Goal: Transaction & Acquisition: Purchase product/service

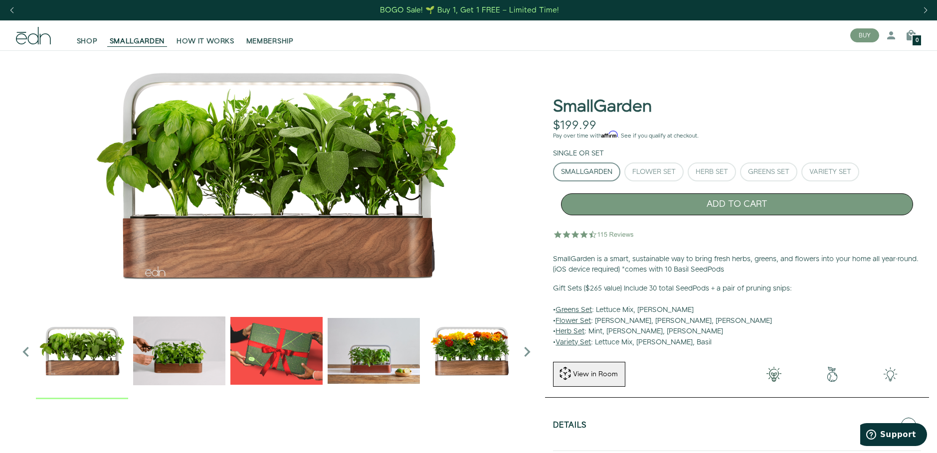
click at [739, 205] on button "ADD TO CART" at bounding box center [737, 204] width 352 height 22
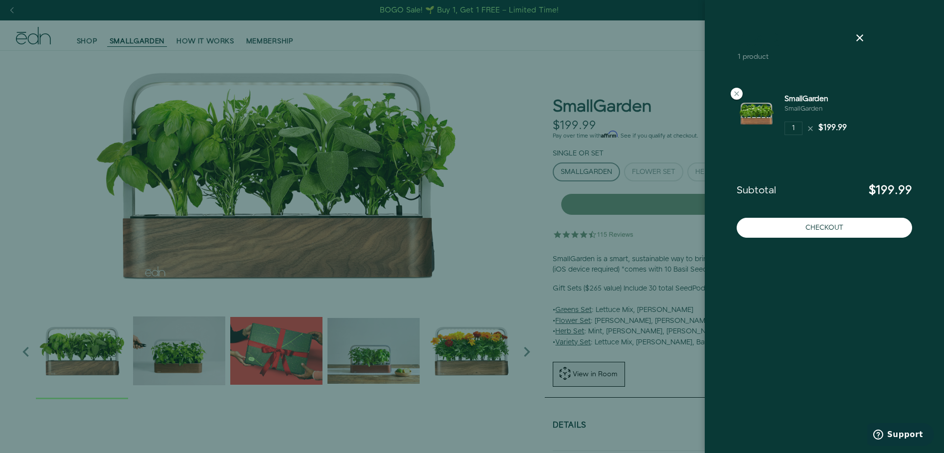
drag, startPoint x: 661, startPoint y: 217, endPoint x: 657, endPoint y: 203, distance: 15.0
click at [660, 214] on div at bounding box center [472, 226] width 944 height 453
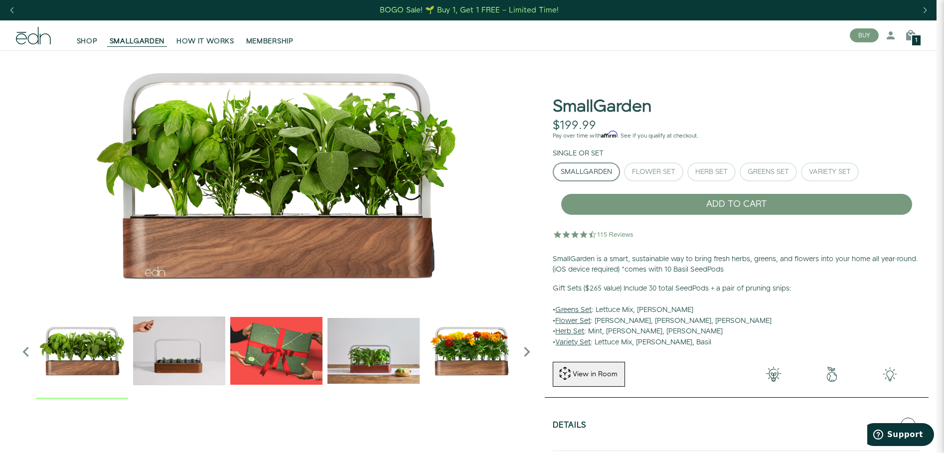
click at [657, 203] on div at bounding box center [472, 226] width 944 height 453
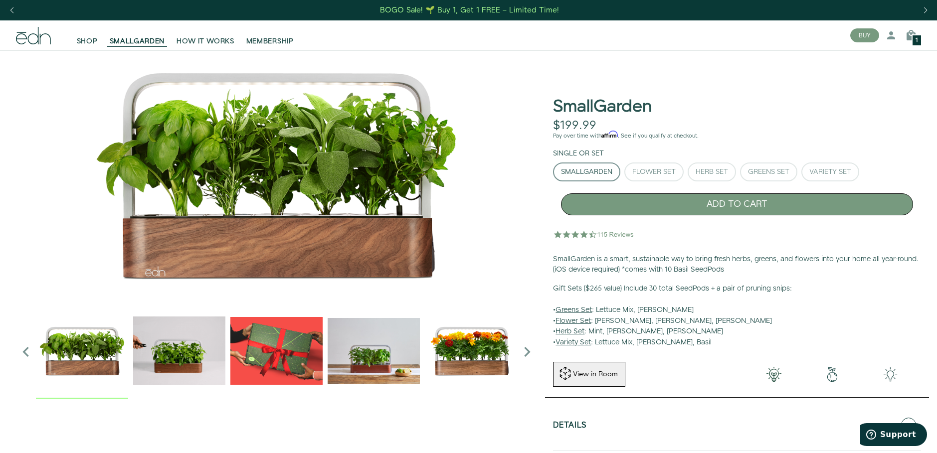
click at [770, 201] on button "ADD TO CART" at bounding box center [737, 204] width 352 height 22
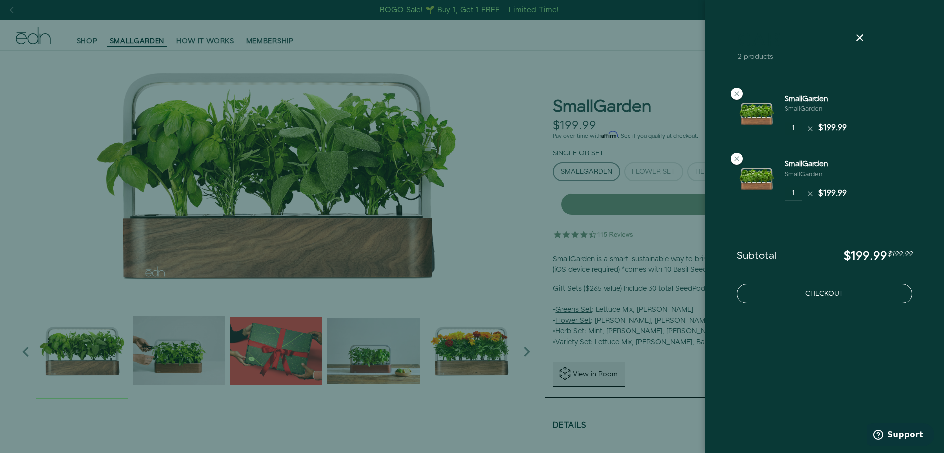
click at [828, 290] on button "Checkout" at bounding box center [824, 294] width 175 height 20
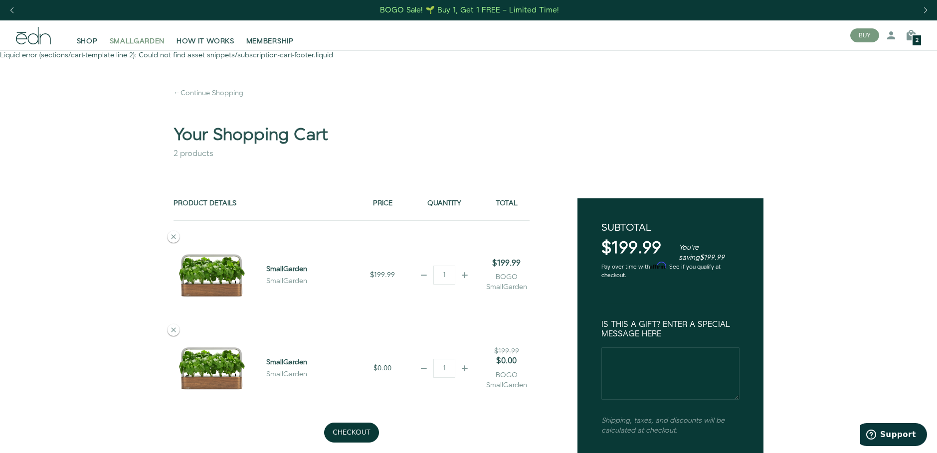
click at [130, 40] on span "SMALLGARDEN" at bounding box center [137, 41] width 55 height 10
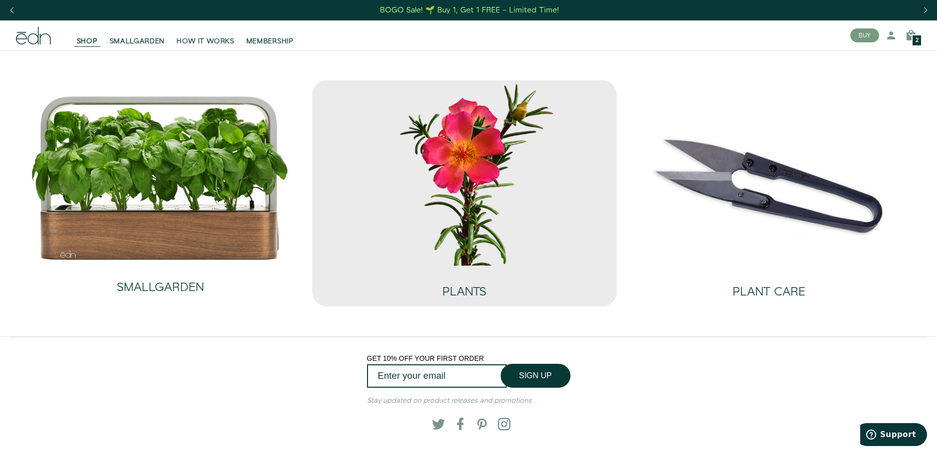
click at [458, 159] on img at bounding box center [464, 172] width 288 height 185
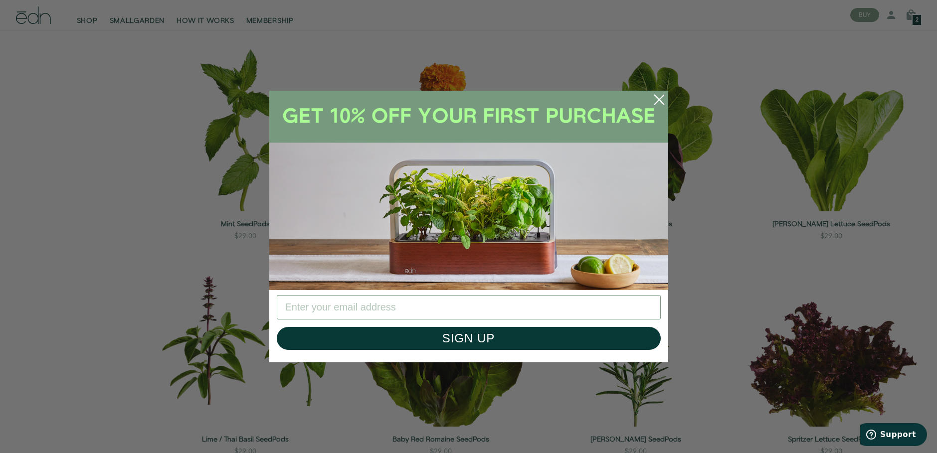
scroll to position [598, 0]
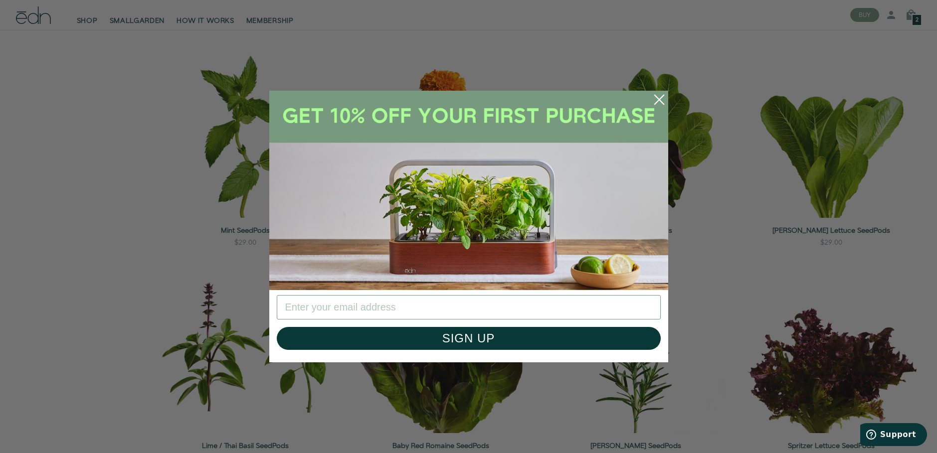
click at [661, 96] on circle "Close dialog" at bounding box center [659, 100] width 22 height 22
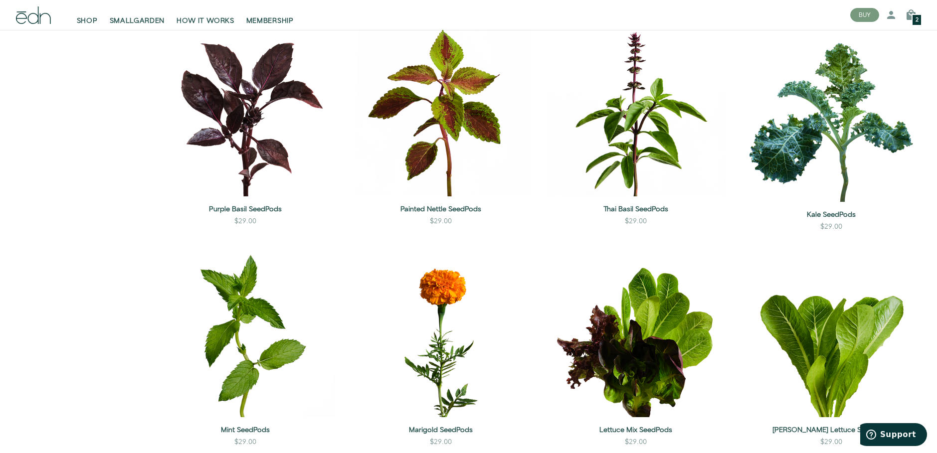
scroll to position [199, 0]
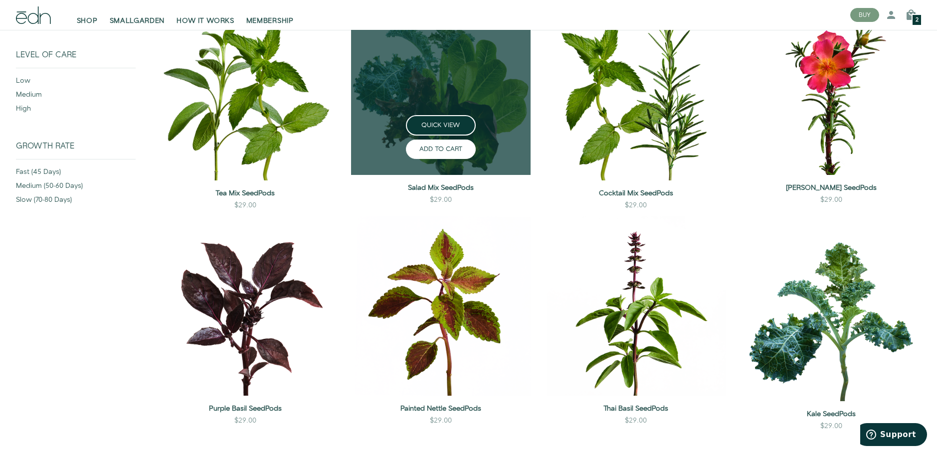
click at [437, 152] on button "ADD TO CART" at bounding box center [441, 149] width 70 height 19
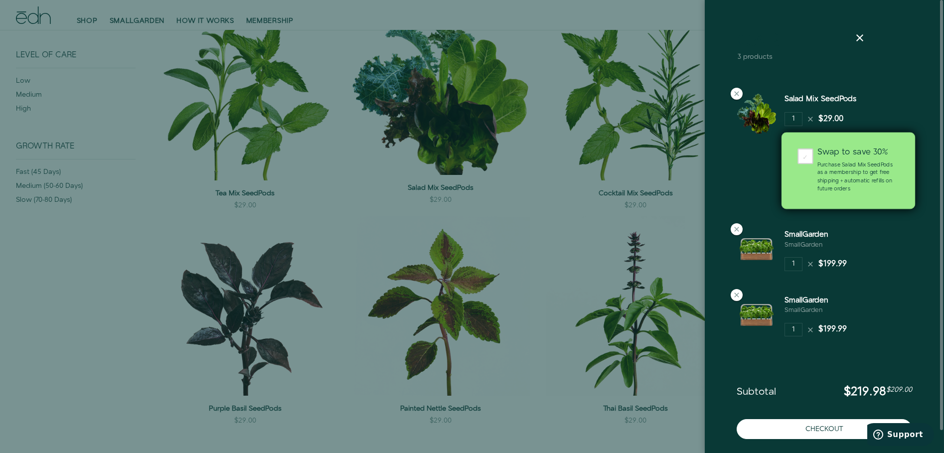
click at [823, 160] on div "Swap to save 30% Purchase Salad Mix SeedPods as a membership to get free shippi…" at bounding box center [858, 171] width 99 height 45
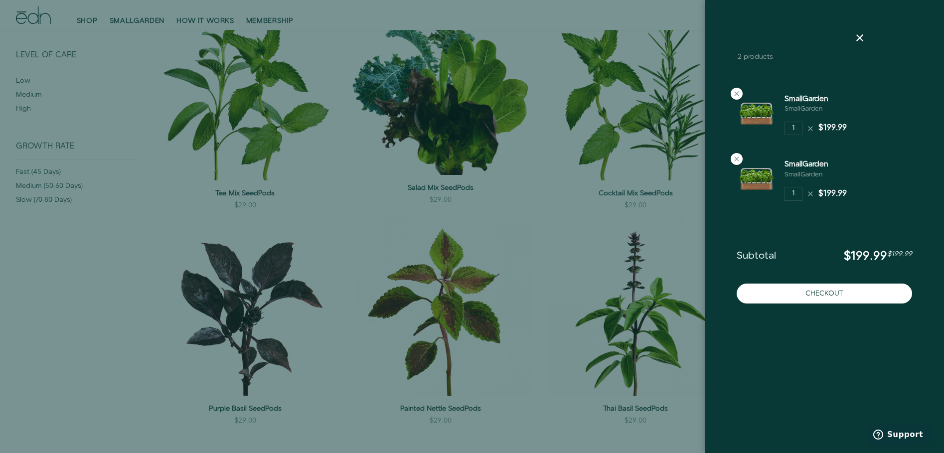
click at [461, 136] on div at bounding box center [472, 226] width 944 height 453
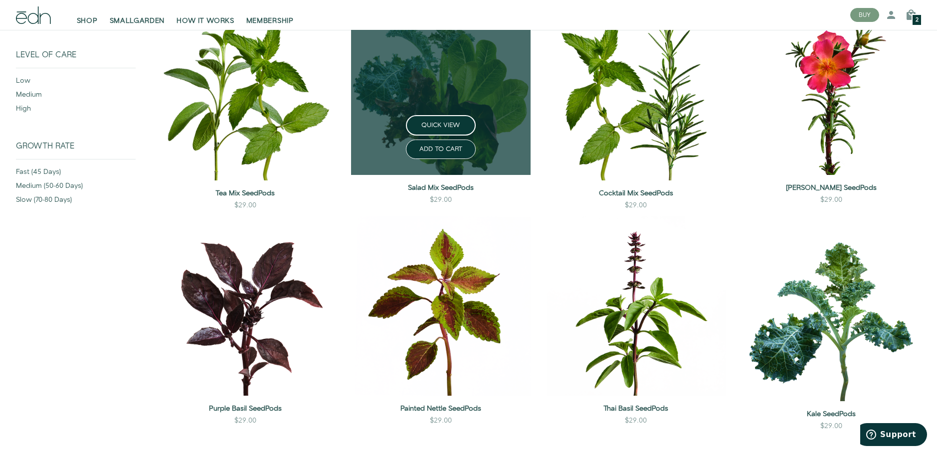
click at [439, 61] on link at bounding box center [440, 85] width 179 height 179
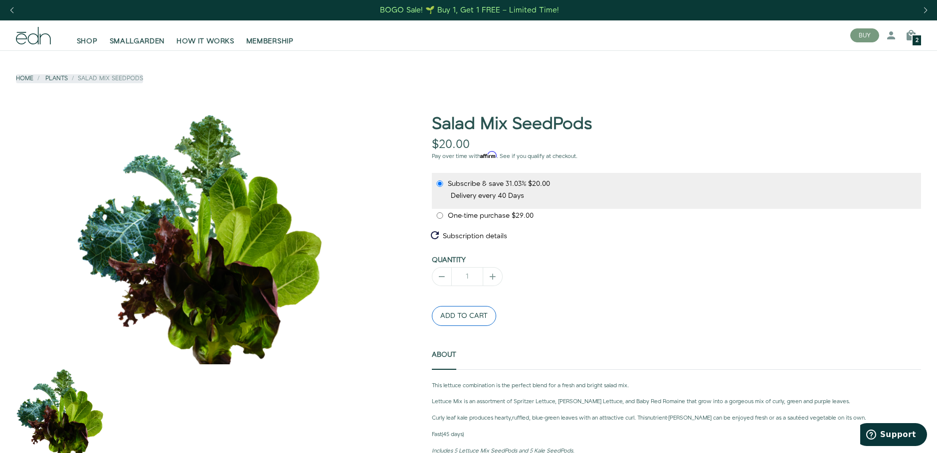
click at [462, 319] on button "ADD TO CART" at bounding box center [464, 316] width 64 height 20
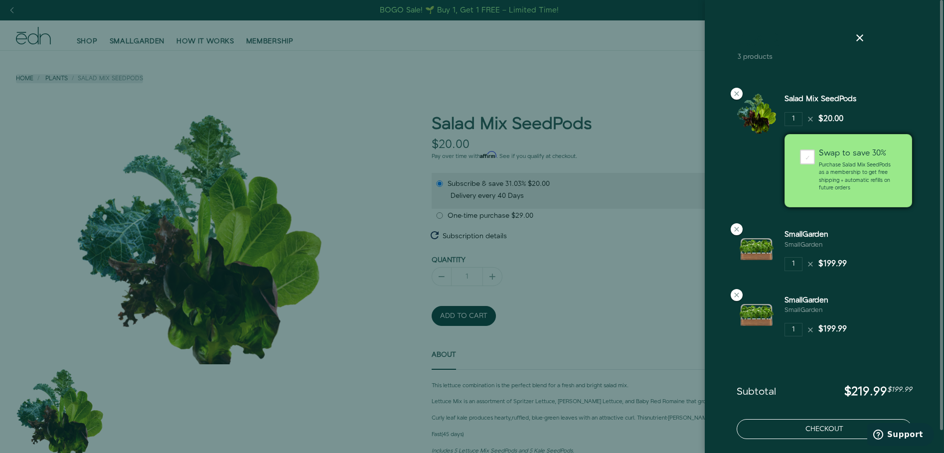
click at [796, 427] on button "Checkout" at bounding box center [824, 429] width 175 height 20
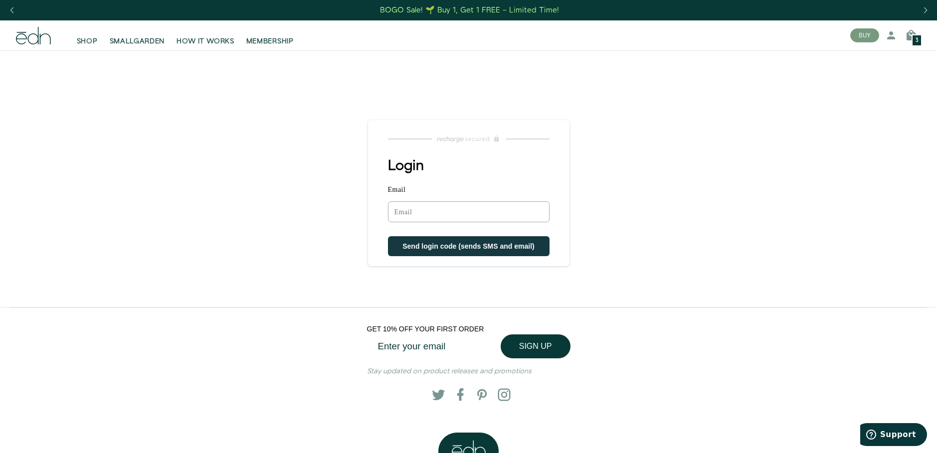
click at [460, 345] on input "Enter your email" at bounding box center [437, 346] width 140 height 23
type input "[EMAIL_ADDRESS][DOMAIN_NAME]"
click at [538, 346] on button "SIGN UP" at bounding box center [535, 346] width 70 height 24
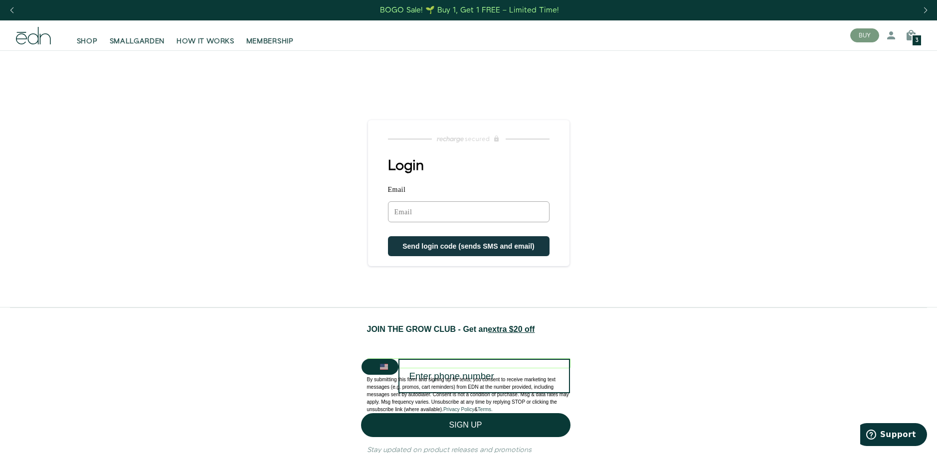
click at [501, 376] on p "By submitting this form and signing up for texts, you consent to receive market…" at bounding box center [468, 394] width 203 height 37
click at [498, 381] on p "By submitting this form and signing up for texts, you consent to receive market…" at bounding box center [468, 394] width 203 height 37
click at [429, 380] on p "By submitting this form and signing up for texts, you consent to receive market…" at bounding box center [468, 394] width 203 height 37
click at [426, 376] on p "By submitting this form and signing up for texts, you consent to receive market…" at bounding box center [468, 394] width 203 height 37
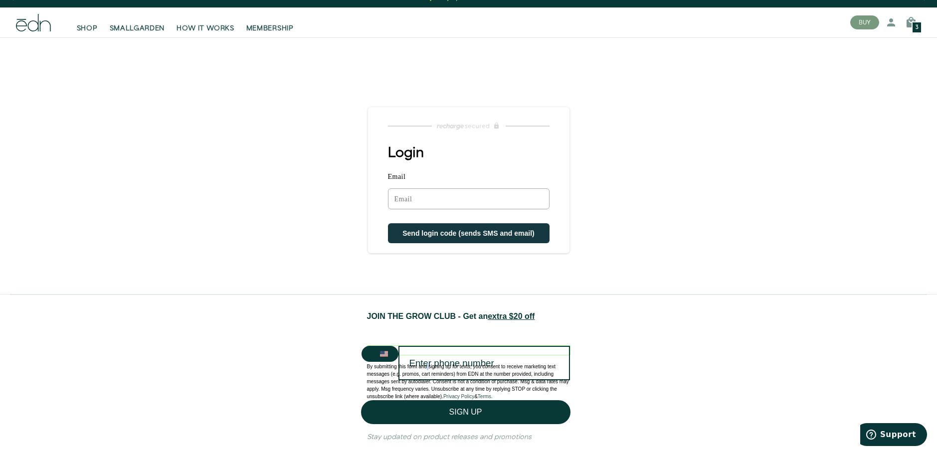
scroll to position [194, 0]
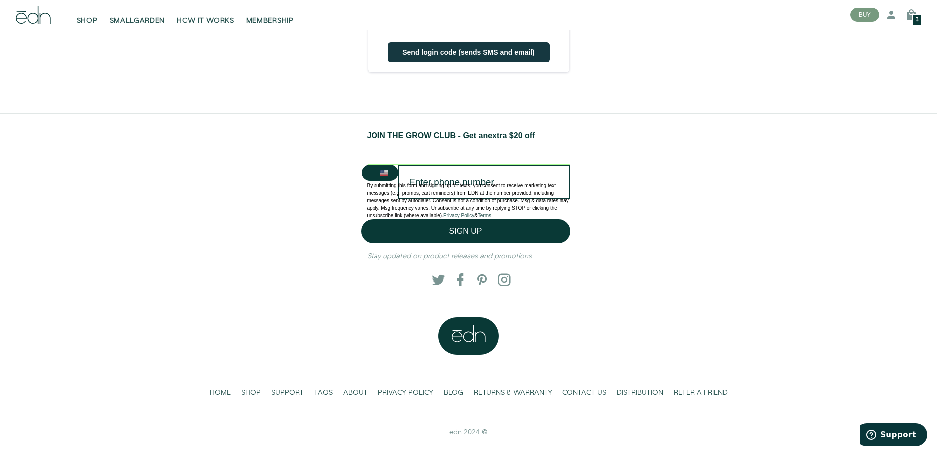
drag, startPoint x: 527, startPoint y: 191, endPoint x: 531, endPoint y: 185, distance: 6.8
click at [531, 185] on p "By submitting this form and signing up for texts, you consent to receive market…" at bounding box center [468, 200] width 203 height 37
drag, startPoint x: 531, startPoint y: 185, endPoint x: 477, endPoint y: 177, distance: 54.5
click at [511, 177] on p at bounding box center [468, 177] width 203 height 7
click at [472, 177] on p at bounding box center [468, 177] width 203 height 7
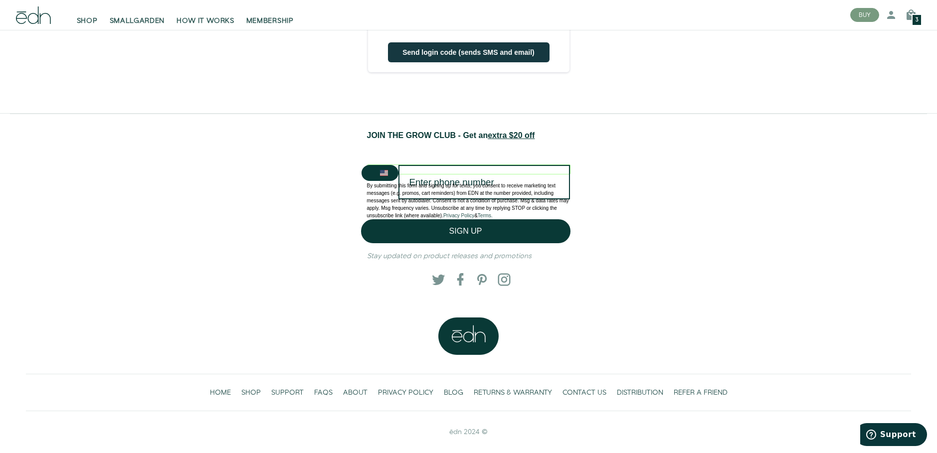
click at [461, 178] on p at bounding box center [468, 177] width 203 height 7
click at [429, 177] on p at bounding box center [468, 177] width 203 height 7
click at [411, 176] on p at bounding box center [468, 177] width 203 height 7
drag, startPoint x: 429, startPoint y: 175, endPoint x: 435, endPoint y: 176, distance: 5.7
click at [435, 176] on p at bounding box center [468, 177] width 203 height 7
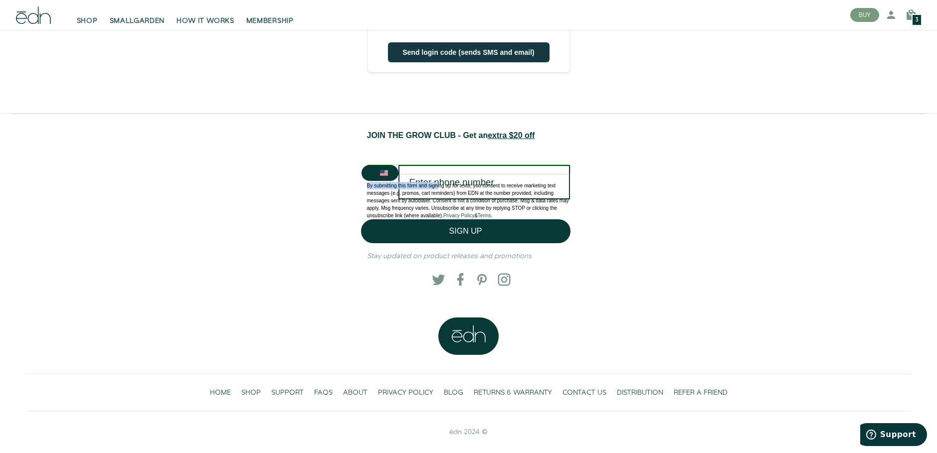
click at [439, 185] on div "By submitting this form and signing up for texts, you consent to receive market…" at bounding box center [468, 196] width 203 height 45
click at [439, 185] on p "By submitting this form and signing up for texts, you consent to receive market…" at bounding box center [468, 200] width 203 height 37
drag, startPoint x: 439, startPoint y: 185, endPoint x: 471, endPoint y: 179, distance: 32.1
click at [471, 179] on p at bounding box center [468, 177] width 203 height 7
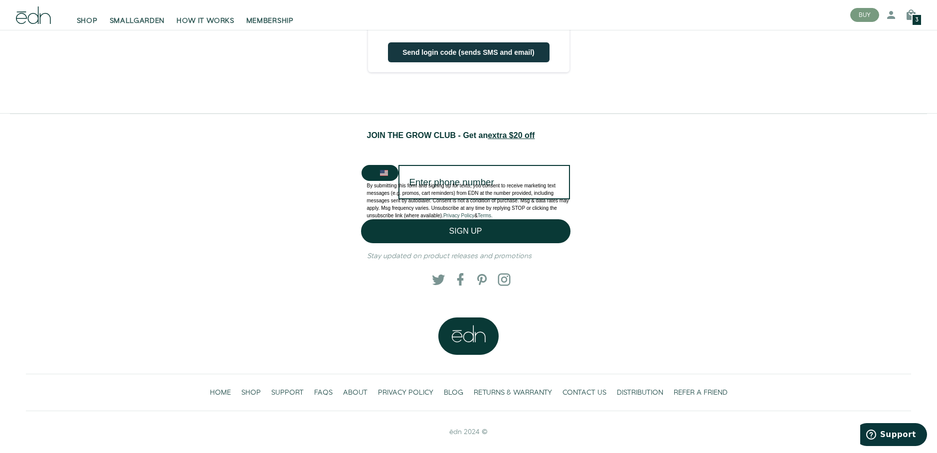
click at [391, 173] on button "Search Countries" at bounding box center [379, 173] width 37 height 16
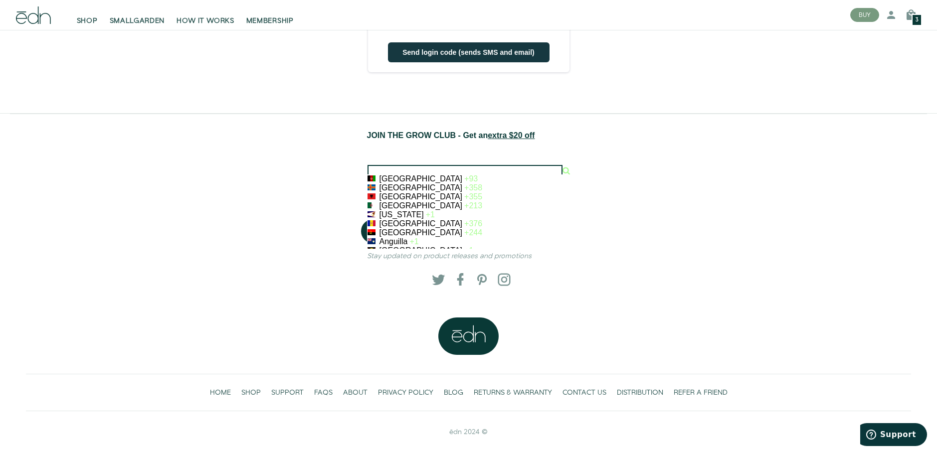
click at [747, 156] on div "JOIN THE GROW CLUB - Get an extra $20 off Afghanistan +93 Åland Islands +358 Al…" at bounding box center [468, 221] width 901 height 183
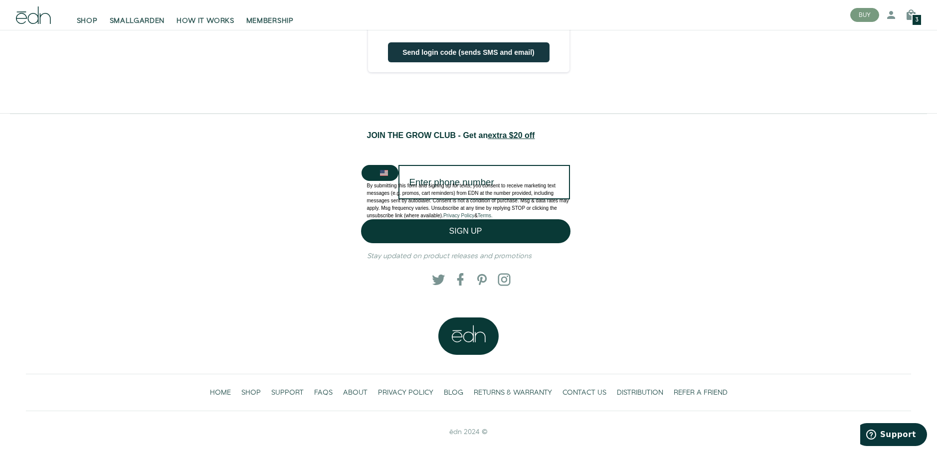
click at [559, 168] on input "Enter phone number" at bounding box center [483, 182] width 171 height 34
type input "1-978-430-4597"
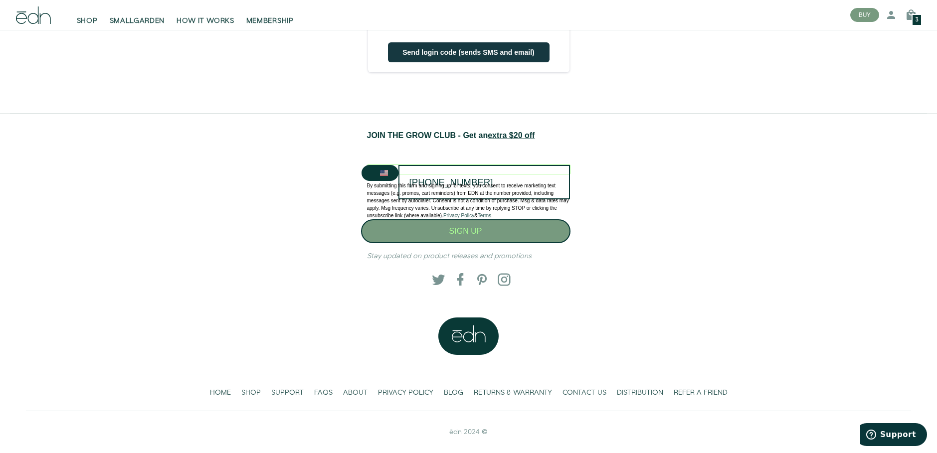
click at [484, 234] on button "SIGN UP" at bounding box center [465, 231] width 209 height 24
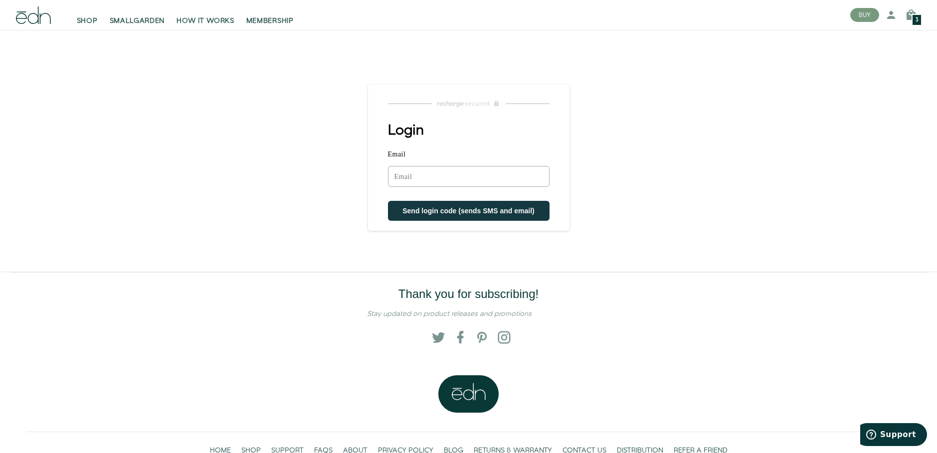
scroll to position [0, 0]
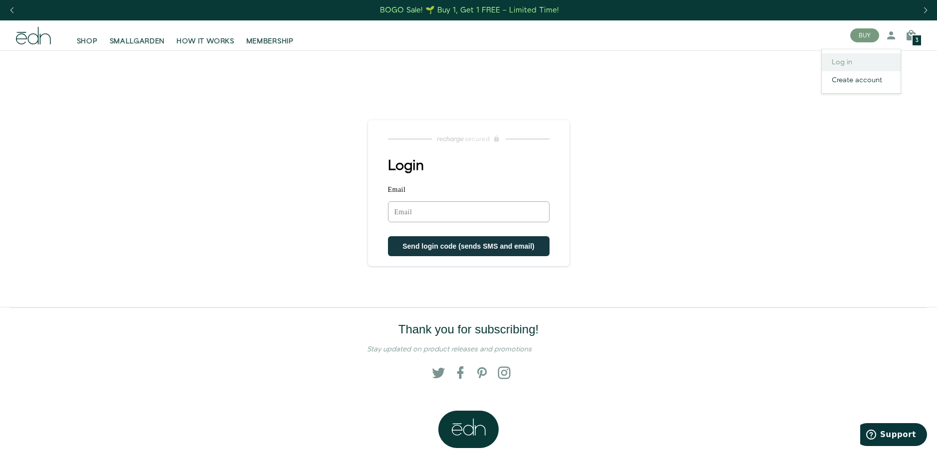
click at [837, 60] on link "Log in" at bounding box center [860, 62] width 79 height 18
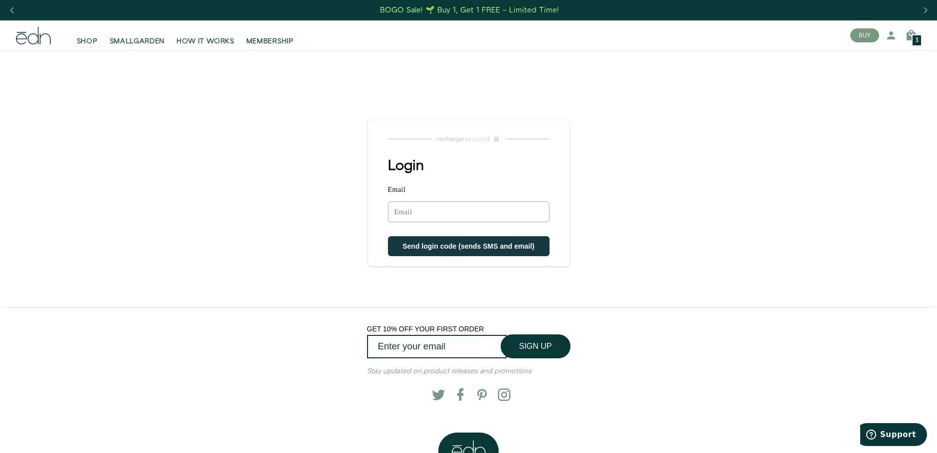
click at [465, 213] on input "Email" at bounding box center [469, 211] width 162 height 21
type input "joellemrusso@outlook.com"
click at [485, 251] on span "Send login code (sends SMS and email)" at bounding box center [468, 247] width 132 height 8
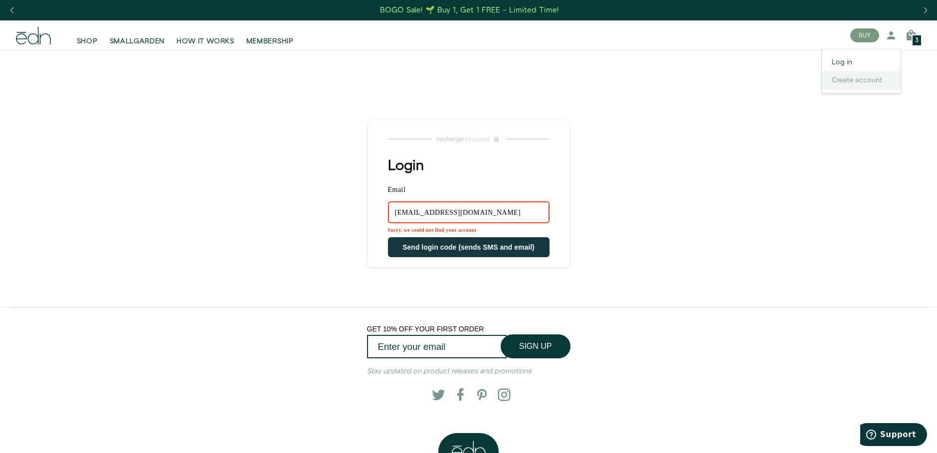
click at [865, 80] on link "Create account" at bounding box center [860, 80] width 79 height 18
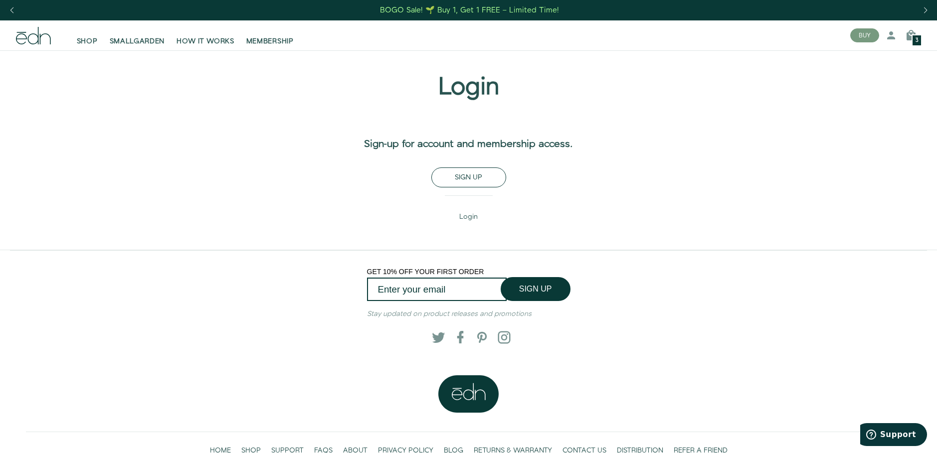
click at [461, 169] on button "Sign up" at bounding box center [468, 177] width 75 height 20
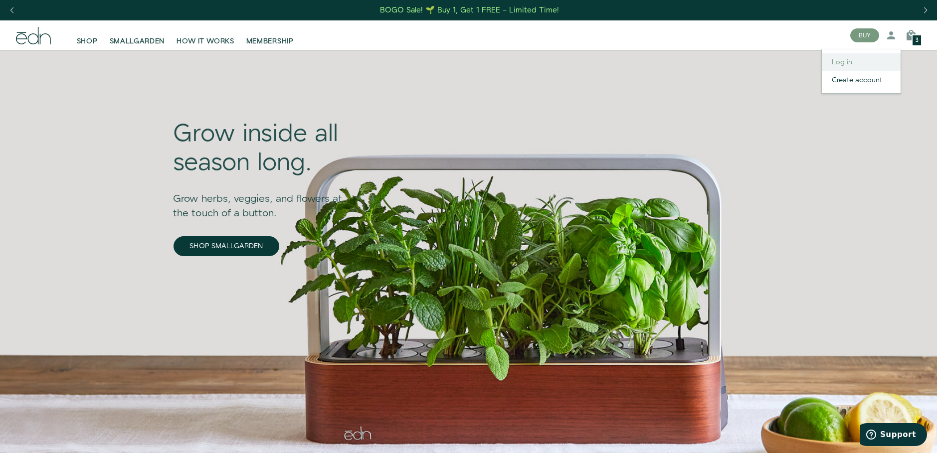
click at [846, 60] on link "Log in" at bounding box center [860, 62] width 79 height 18
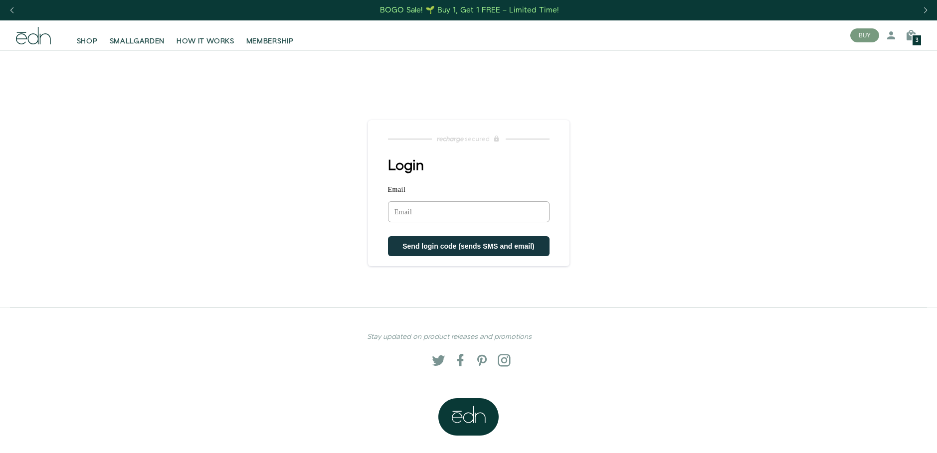
drag, startPoint x: 0, startPoint y: 0, endPoint x: 481, endPoint y: 208, distance: 523.8
click at [481, 208] on input "Email" at bounding box center [469, 211] width 162 height 21
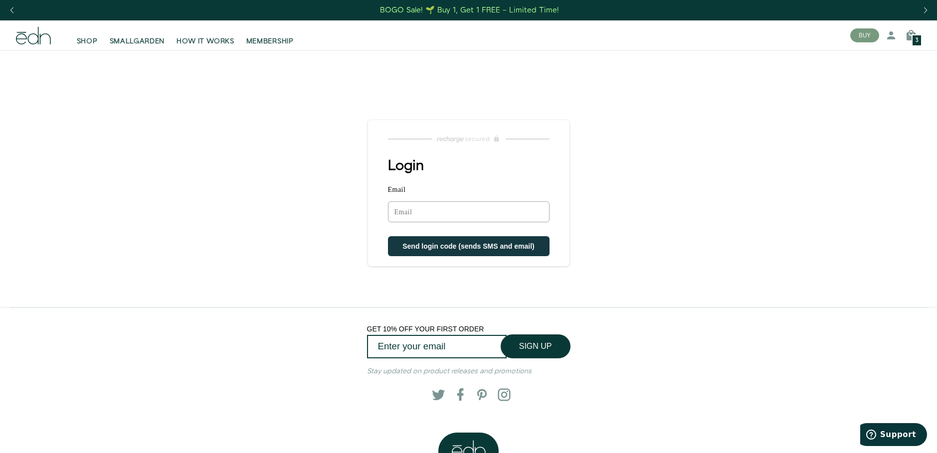
type input "[EMAIL_ADDRESS][DOMAIN_NAME]"
click at [467, 249] on span "Send login code (sends SMS and email)" at bounding box center [468, 247] width 132 height 8
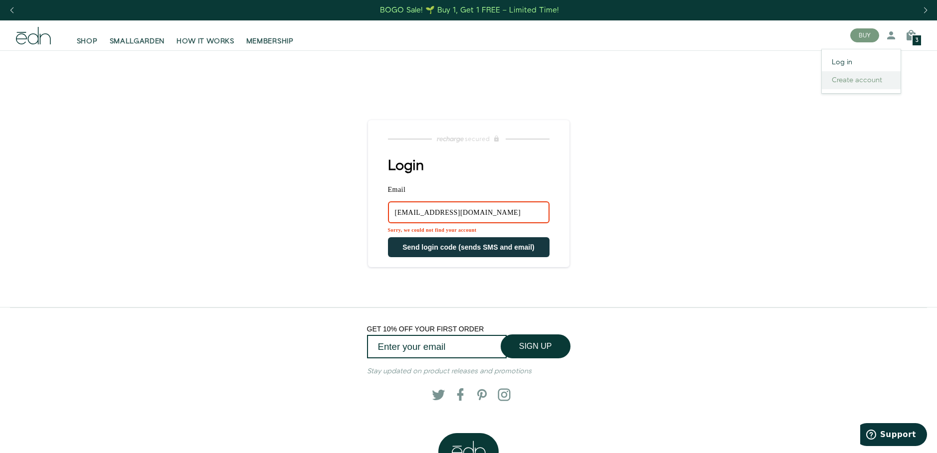
click at [870, 79] on link "Create account" at bounding box center [860, 80] width 79 height 18
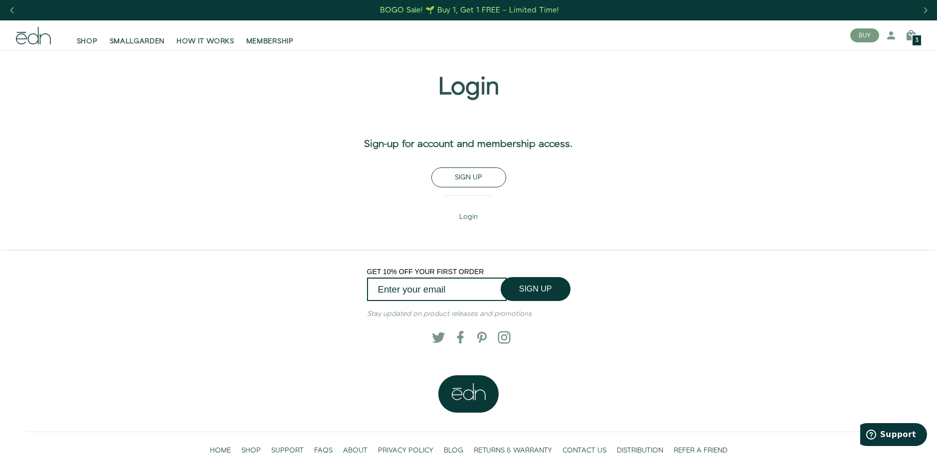
click at [474, 184] on button "Sign up" at bounding box center [468, 177] width 75 height 20
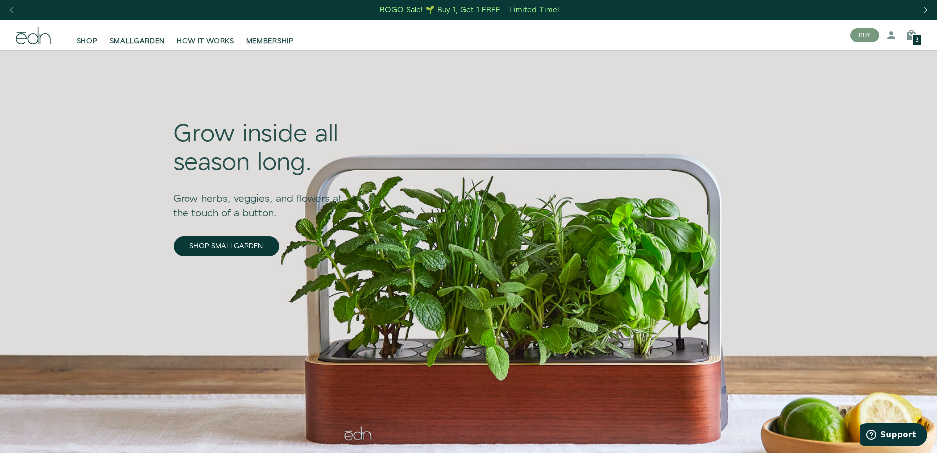
click at [915, 34] on div "3" at bounding box center [916, 40] width 10 height 12
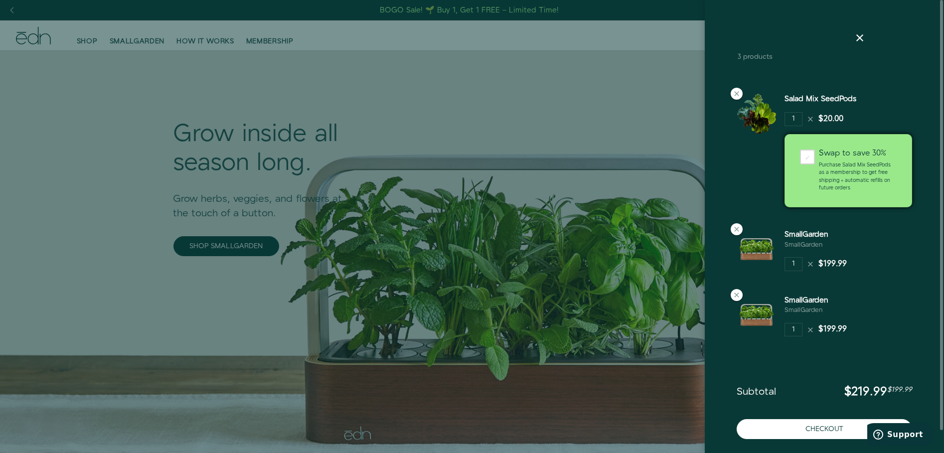
click at [814, 120] on div "1 $20.00" at bounding box center [814, 119] width 59 height 14
click at [809, 118] on icon at bounding box center [811, 119] width 8 height 8
click at [813, 118] on icon at bounding box center [811, 119] width 8 height 8
click at [805, 93] on div "Salad Mix SeedPods 1 $20.00" at bounding box center [824, 154] width 191 height 136
click at [814, 98] on link "Salad Mix SeedPods" at bounding box center [821, 99] width 72 height 10
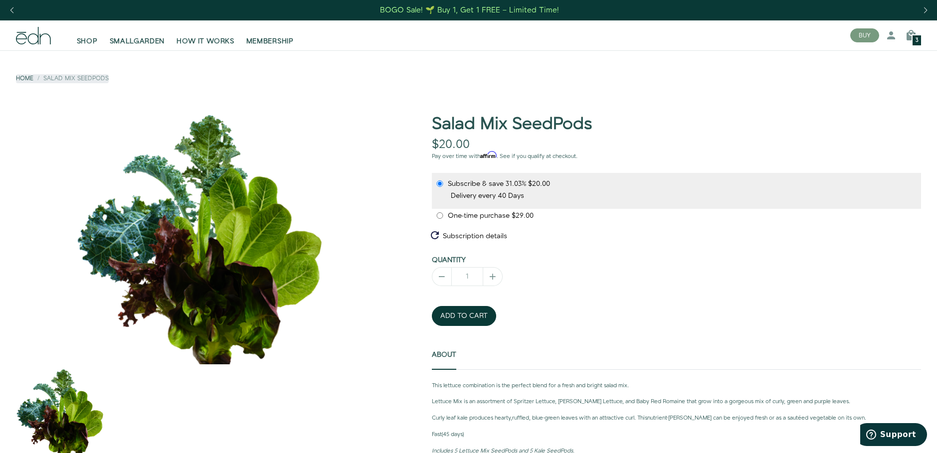
click at [913, 38] on div "3" at bounding box center [916, 40] width 10 height 12
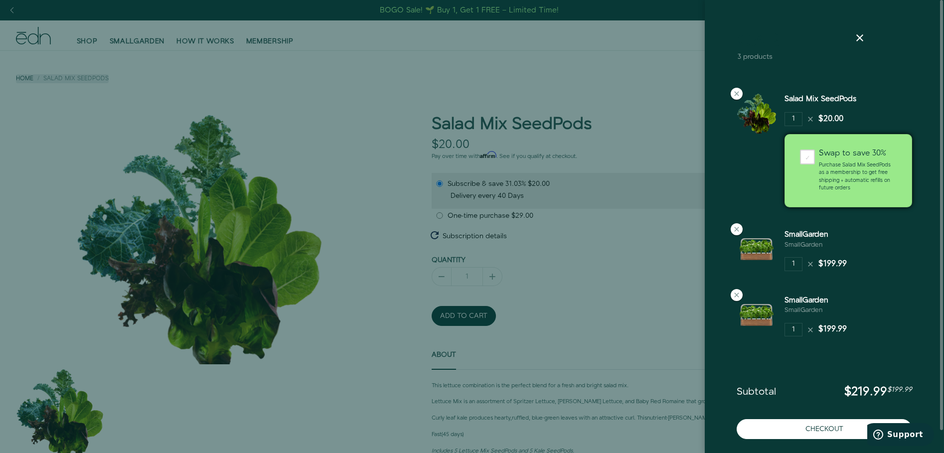
click at [810, 117] on icon at bounding box center [811, 119] width 8 height 8
click at [800, 117] on input "1" at bounding box center [794, 119] width 18 height 14
click at [797, 118] on input "1" at bounding box center [794, 119] width 18 height 14
click at [789, 119] on input "1" at bounding box center [794, 119] width 18 height 14
click at [813, 119] on icon at bounding box center [811, 119] width 8 height 8
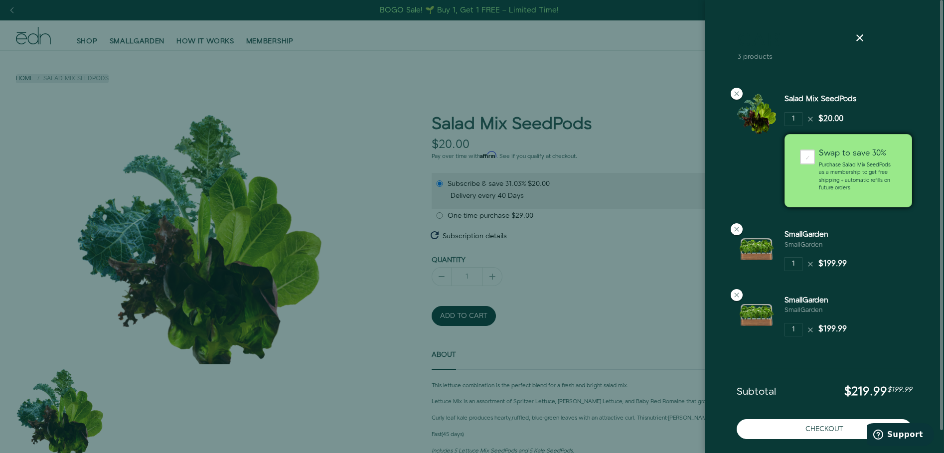
click at [812, 119] on icon at bounding box center [811, 119] width 8 height 8
click at [812, 118] on icon at bounding box center [811, 119] width 8 height 8
drag, startPoint x: 812, startPoint y: 118, endPoint x: 812, endPoint y: 155, distance: 36.4
click at [812, 120] on icon at bounding box center [811, 119] width 8 height 8
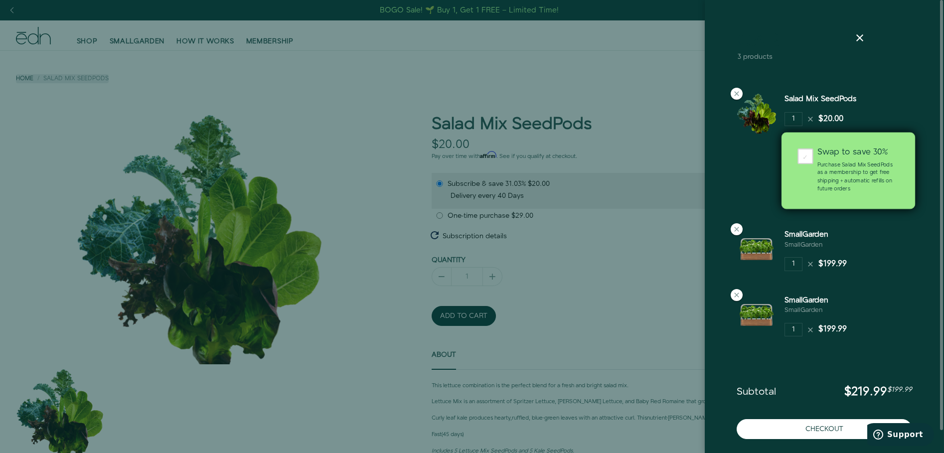
click at [812, 160] on div "Swap to save 30% Purchase Salad Mix SeedPods as a membership to get free shippi…" at bounding box center [858, 171] width 99 height 45
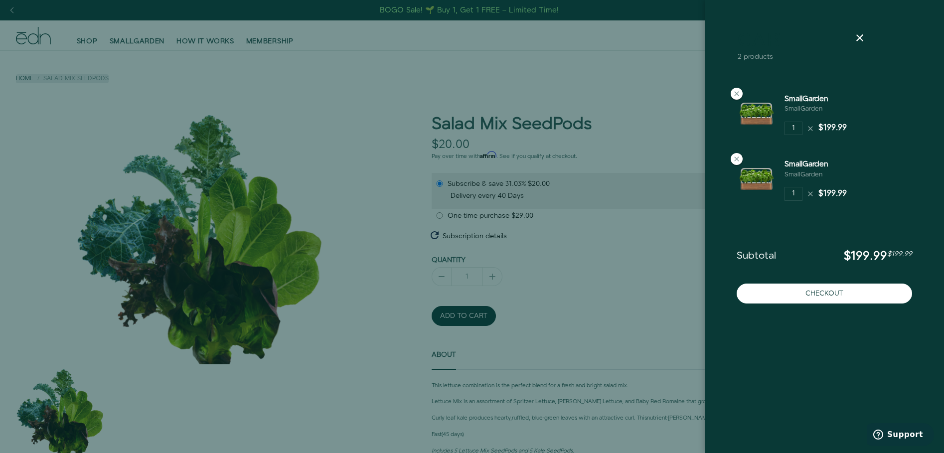
click at [811, 116] on div "SmallGarden SmallGarden 1 $199.99" at bounding box center [853, 118] width 136 height 49
click at [599, 238] on div at bounding box center [472, 226] width 944 height 453
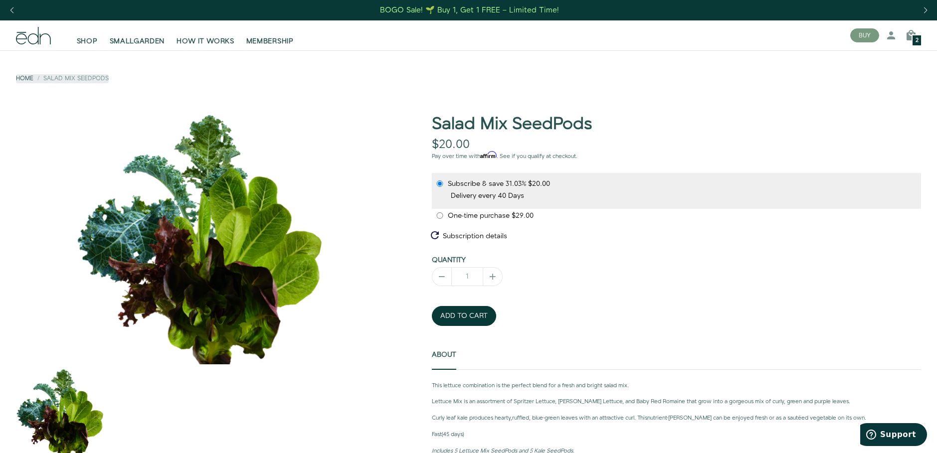
click at [480, 215] on span "One-time purchase" at bounding box center [480, 216] width 64 height 10
click at [444, 215] on input "One-time purchase $29.00" at bounding box center [440, 215] width 8 height 6
radio input "true"
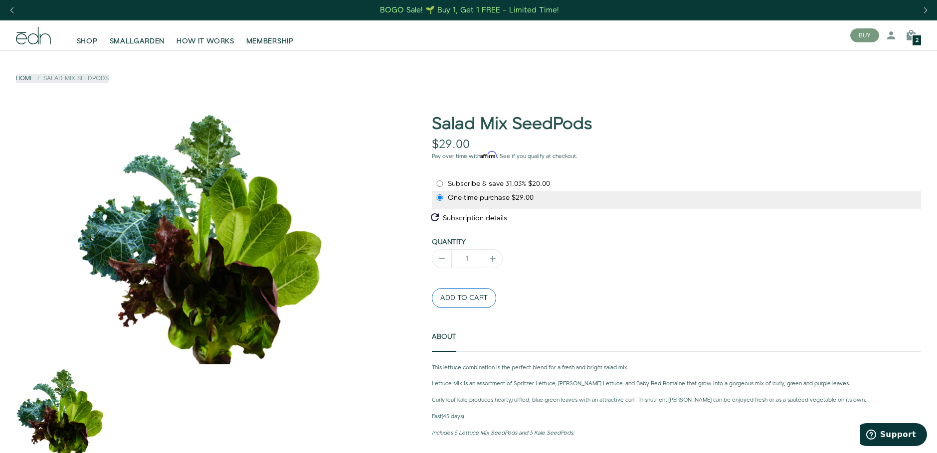
click at [470, 304] on button "ADD TO CART" at bounding box center [464, 298] width 64 height 20
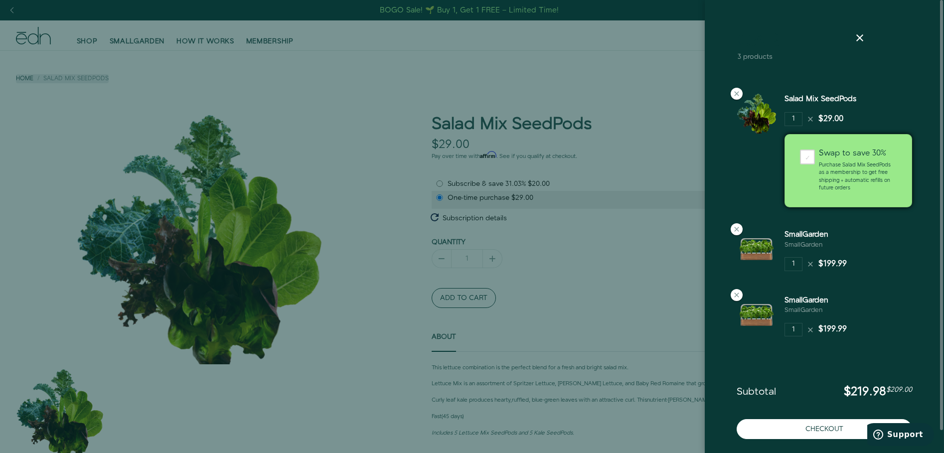
scroll to position [24, 0]
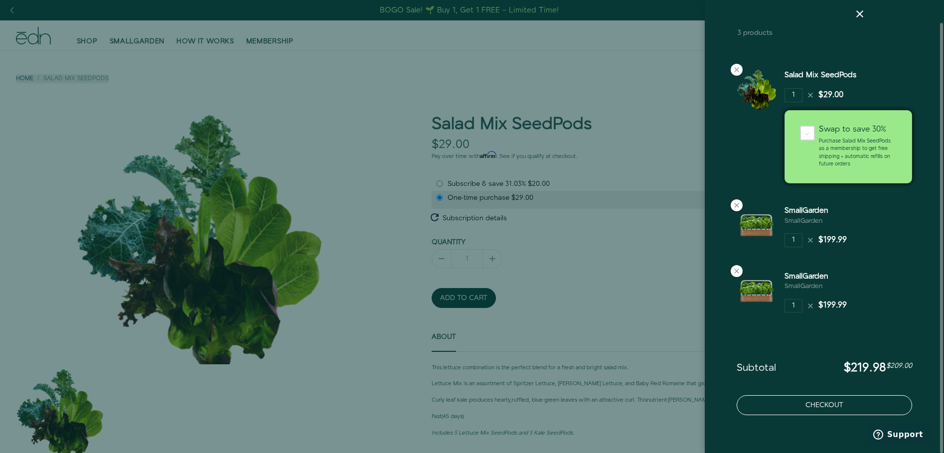
click at [803, 403] on button "Checkout" at bounding box center [824, 405] width 175 height 20
